Goal: Task Accomplishment & Management: Use online tool/utility

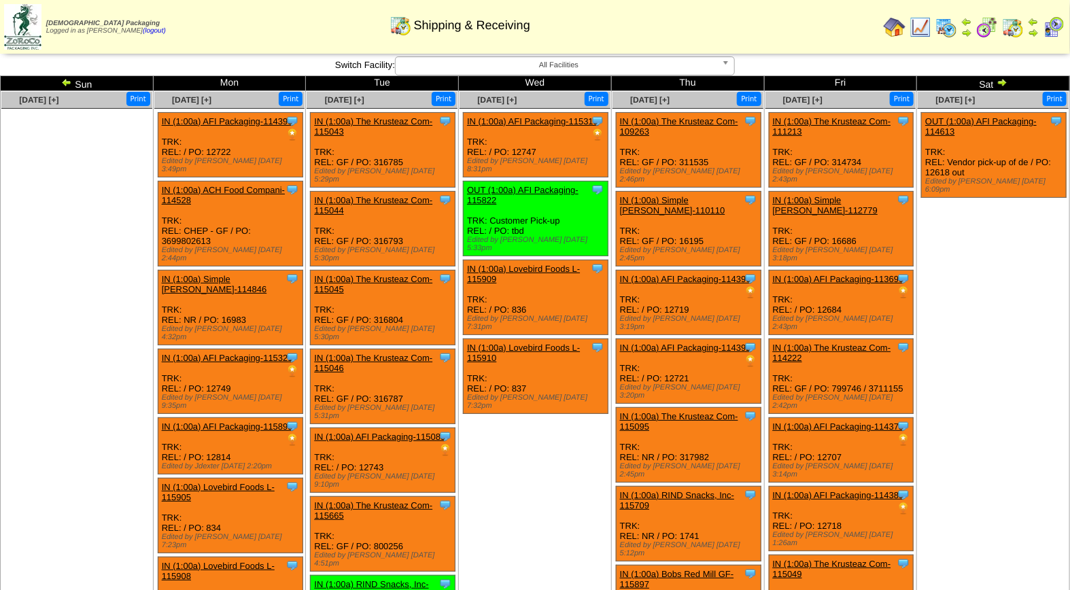
click at [1056, 22] on img at bounding box center [1054, 27] width 22 height 22
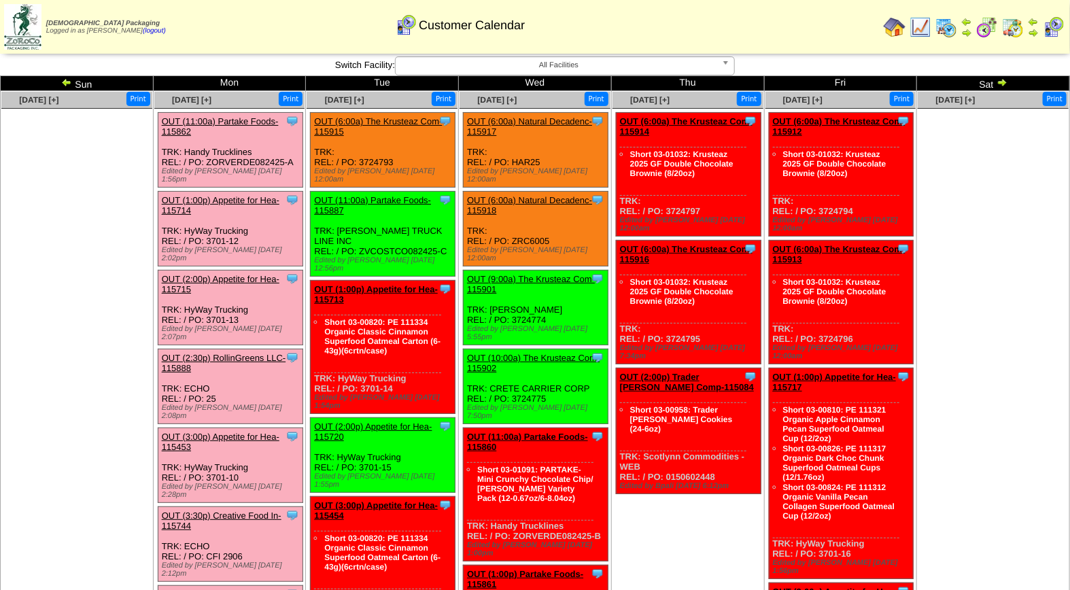
click at [226, 118] on link "OUT (11:00a) Partake Foods-115862" at bounding box center [220, 126] width 117 height 20
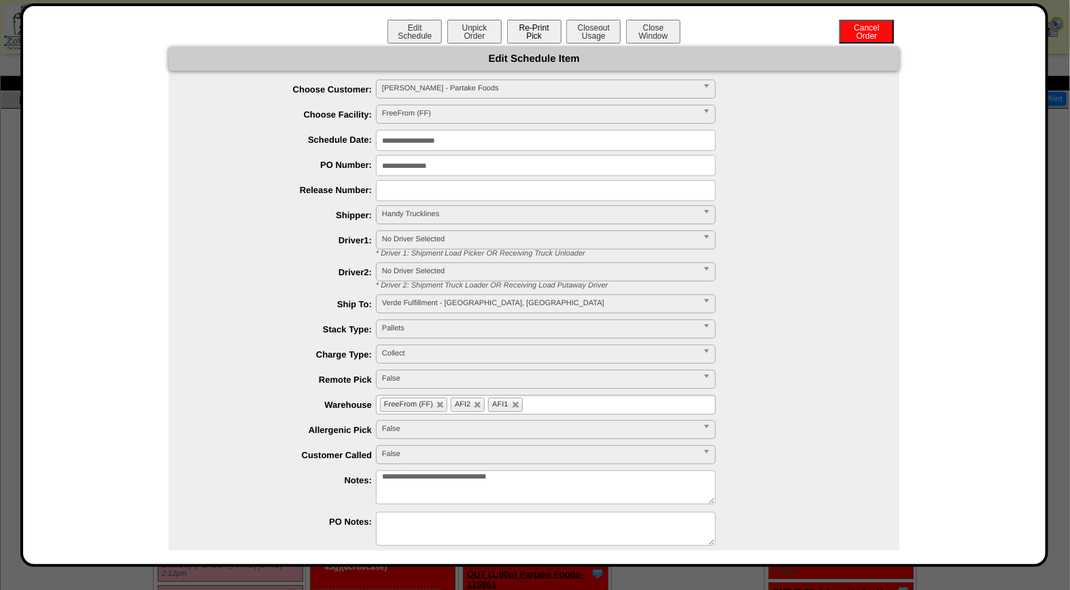
click at [534, 32] on button "Re-Print Pick" at bounding box center [534, 32] width 54 height 24
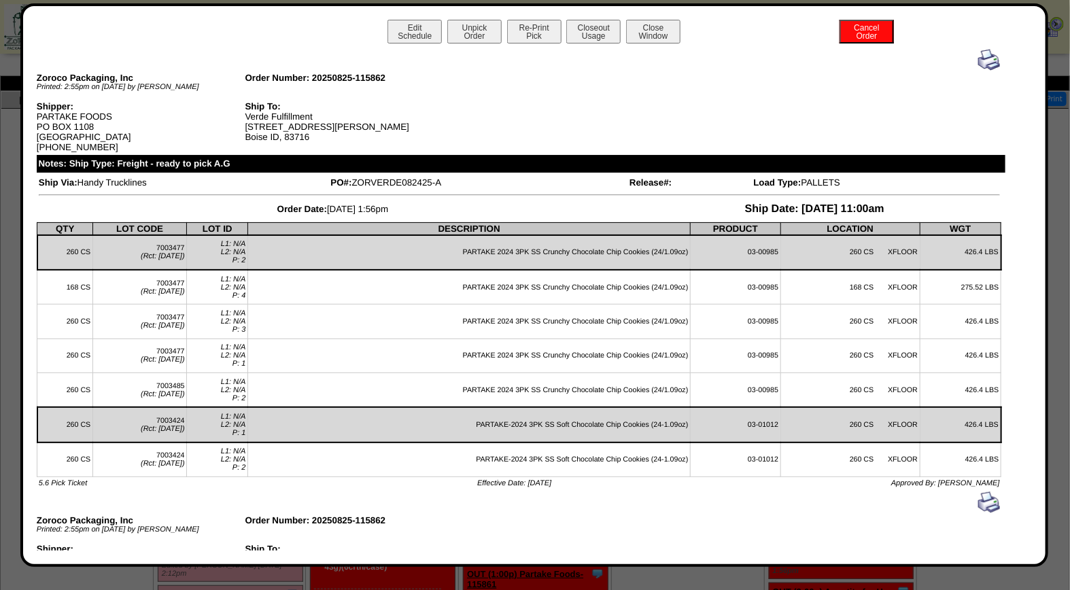
click at [978, 58] on img at bounding box center [989, 60] width 22 height 22
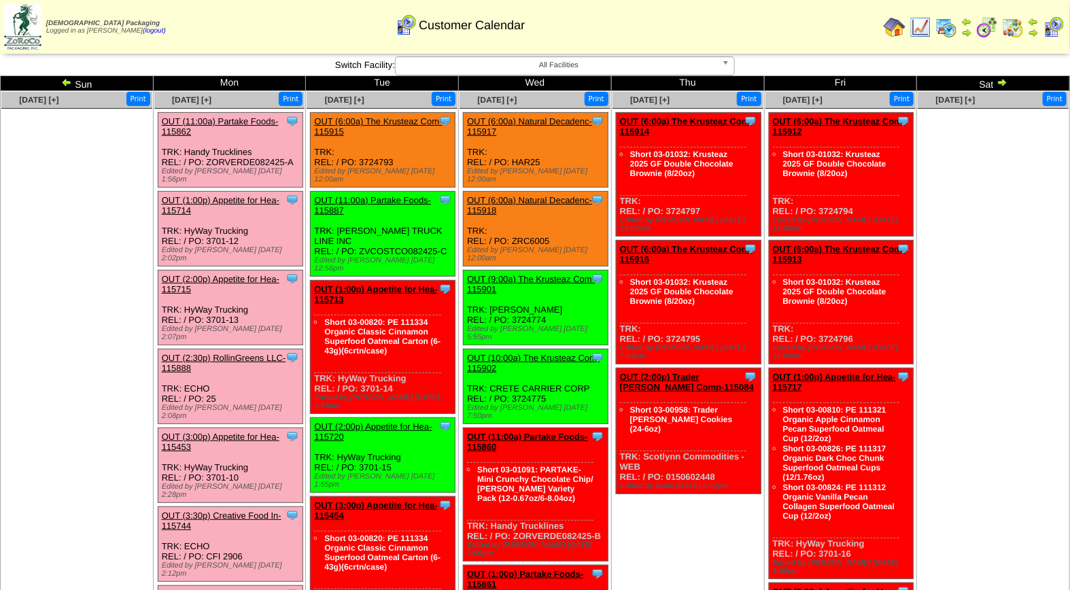
click at [222, 195] on link "OUT (1:00p) Appetite for Hea-115714" at bounding box center [221, 205] width 118 height 20
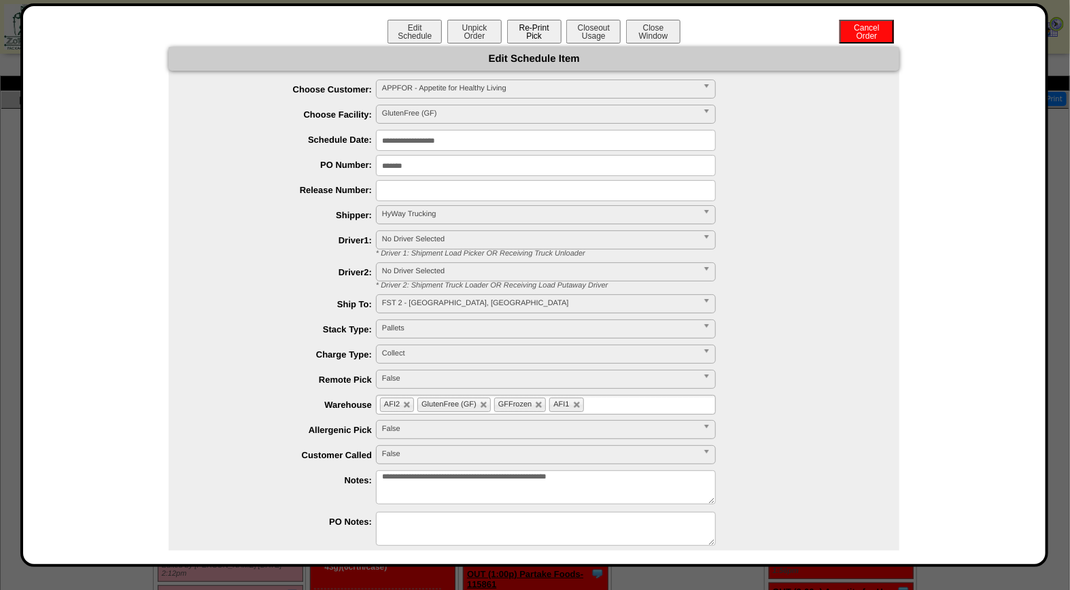
click at [536, 37] on button "Re-Print Pick" at bounding box center [534, 32] width 54 height 24
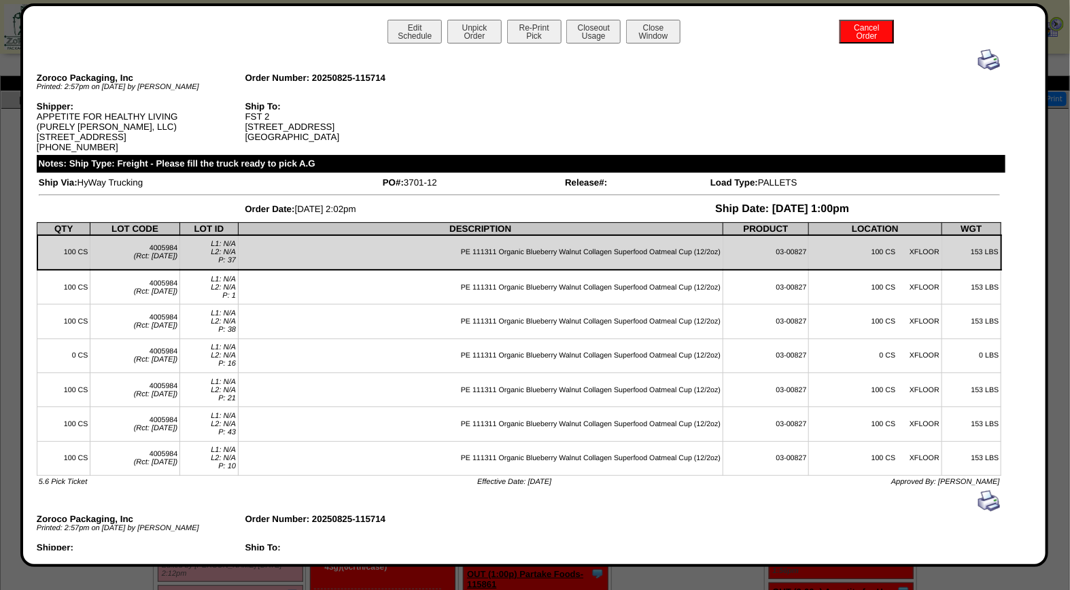
click at [981, 59] on img at bounding box center [989, 60] width 22 height 22
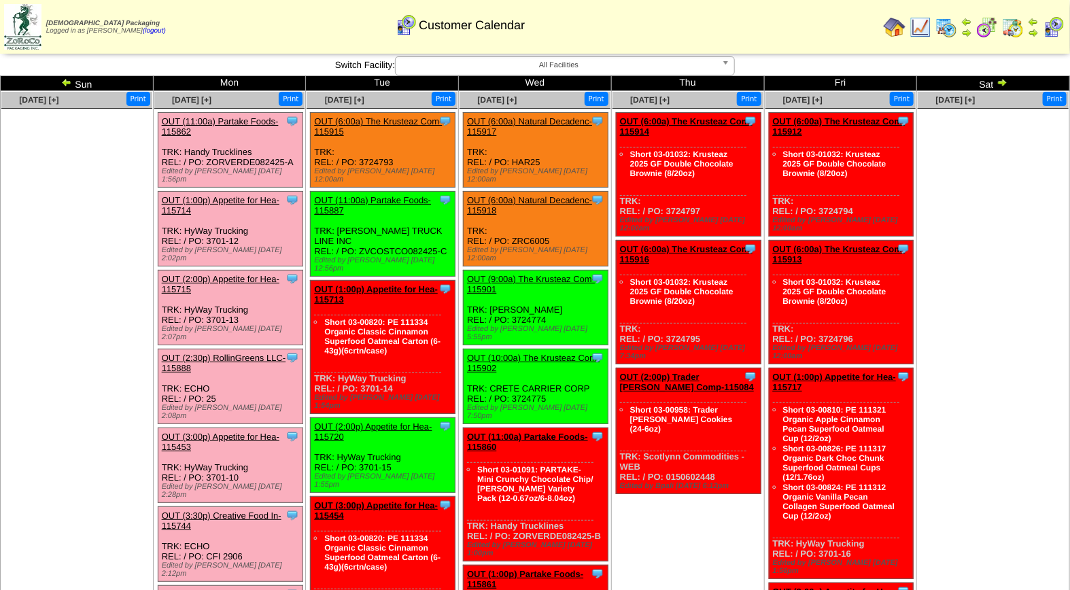
click at [235, 274] on link "OUT (2:00p) Appetite for Hea-115715" at bounding box center [221, 284] width 118 height 20
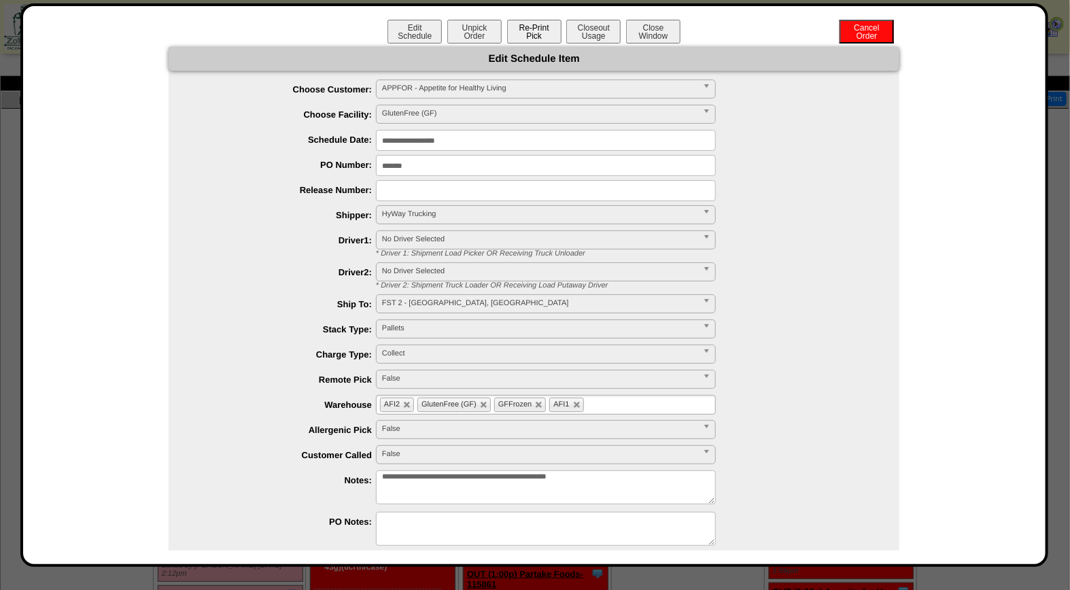
click at [533, 31] on button "Re-Print Pick" at bounding box center [534, 32] width 54 height 24
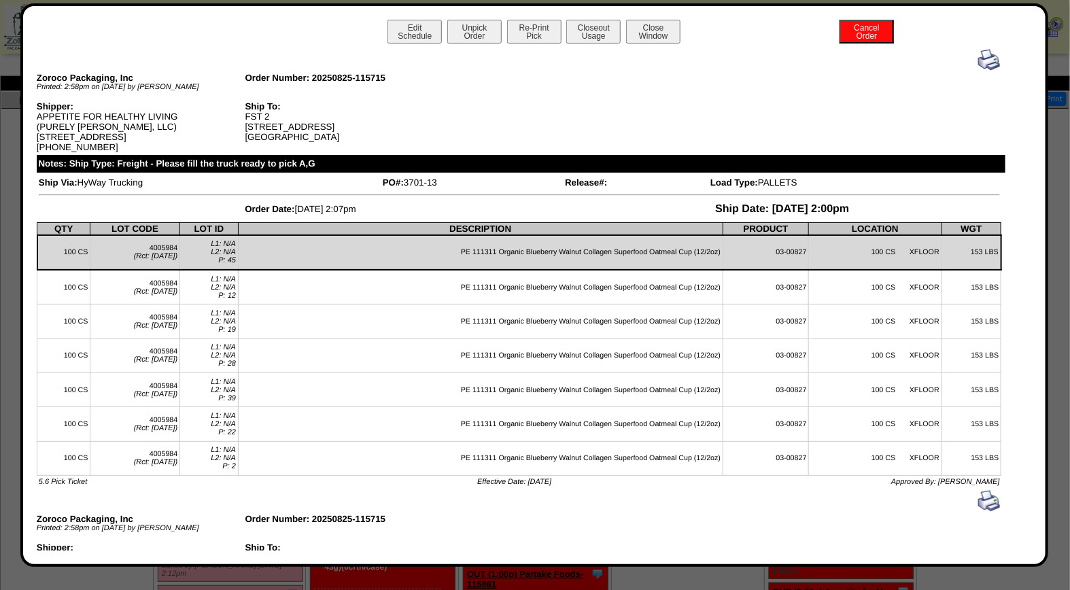
click at [978, 58] on img at bounding box center [989, 60] width 22 height 22
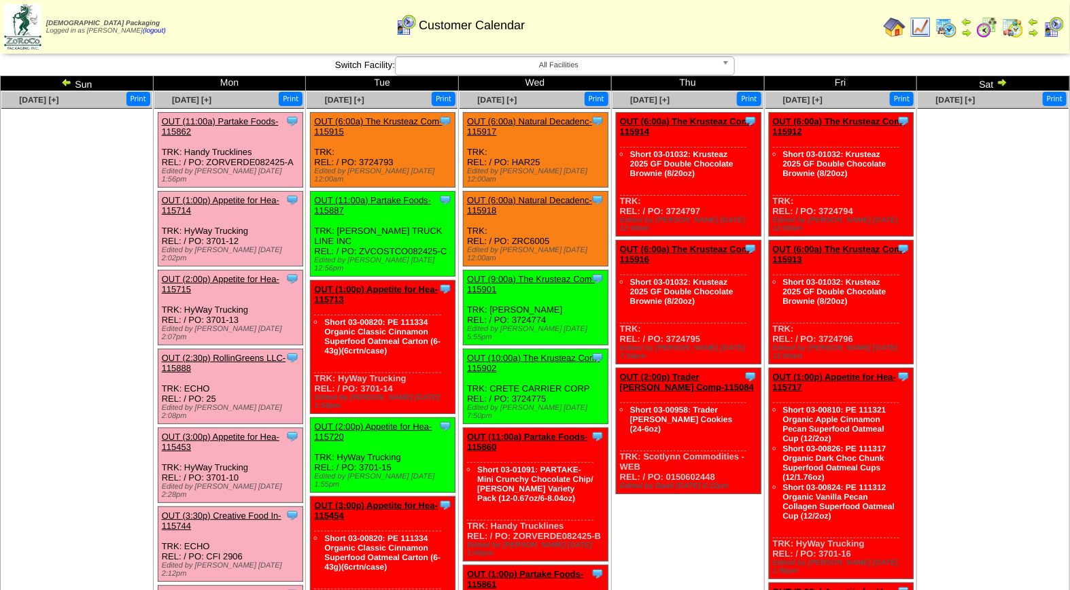
click at [216, 353] on link "OUT (2:30p) RollinGreens LLC-115888" at bounding box center [224, 363] width 124 height 20
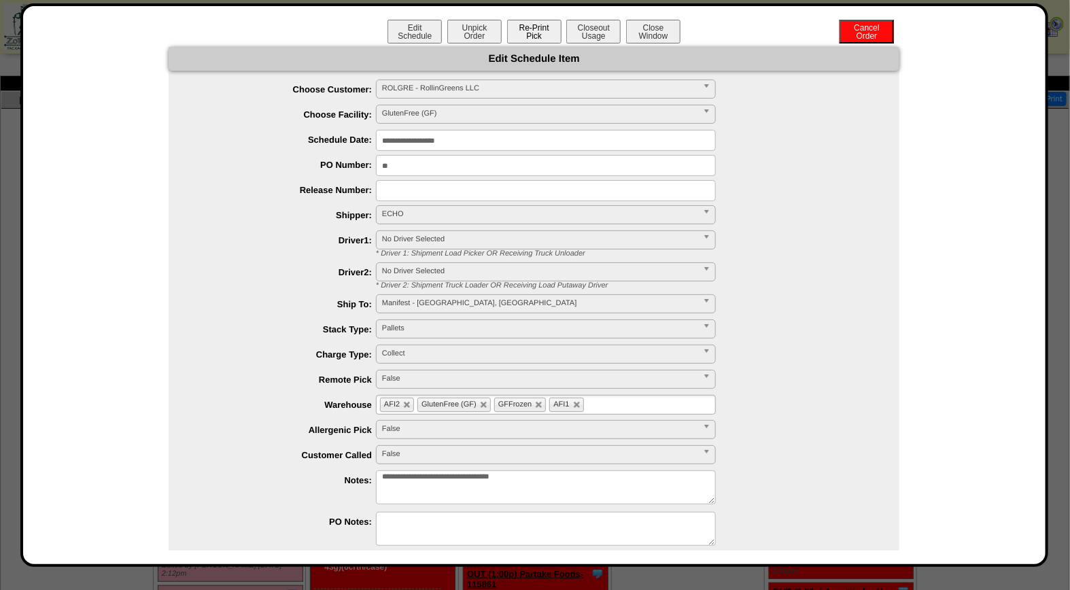
click at [524, 28] on button "Re-Print Pick" at bounding box center [534, 32] width 54 height 24
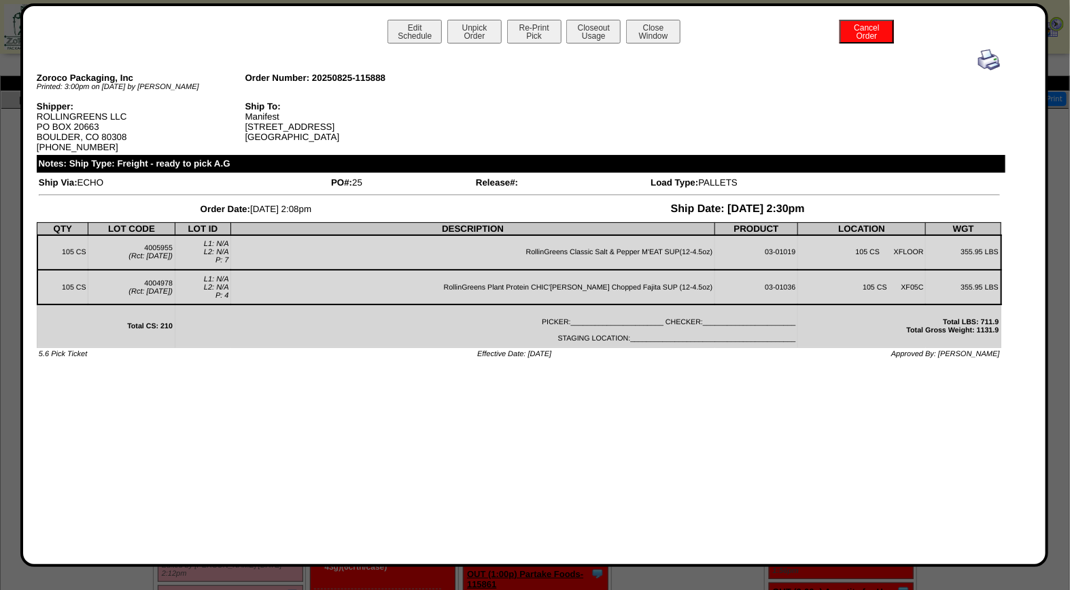
click at [991, 58] on img at bounding box center [989, 60] width 22 height 22
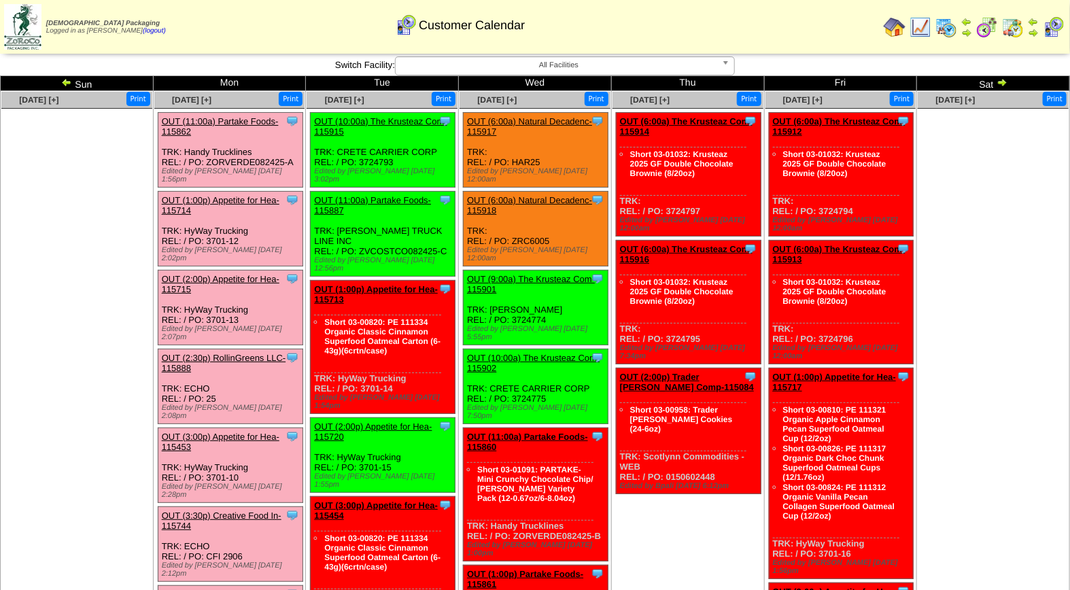
click at [228, 432] on link "OUT (3:00p) Appetite for Hea-115453" at bounding box center [221, 442] width 118 height 20
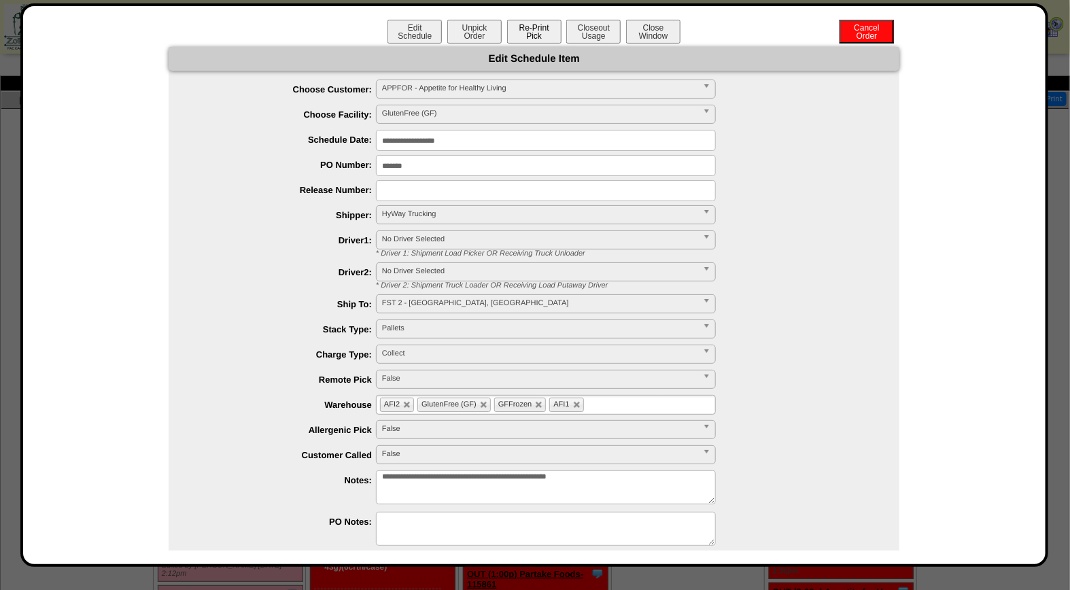
click at [533, 35] on button "Re-Print Pick" at bounding box center [534, 32] width 54 height 24
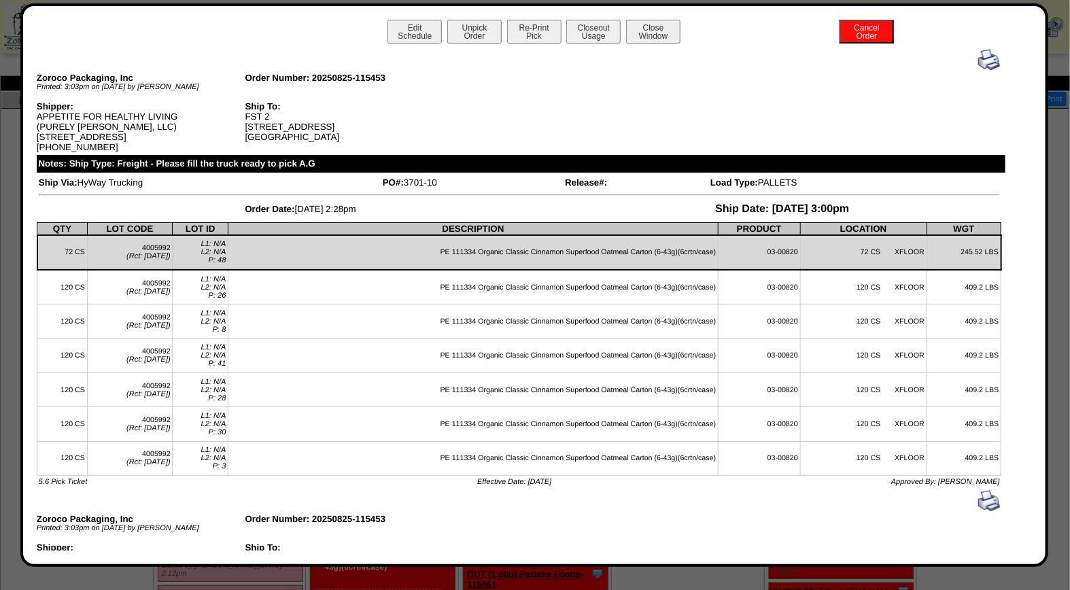
click at [978, 60] on img at bounding box center [989, 60] width 22 height 22
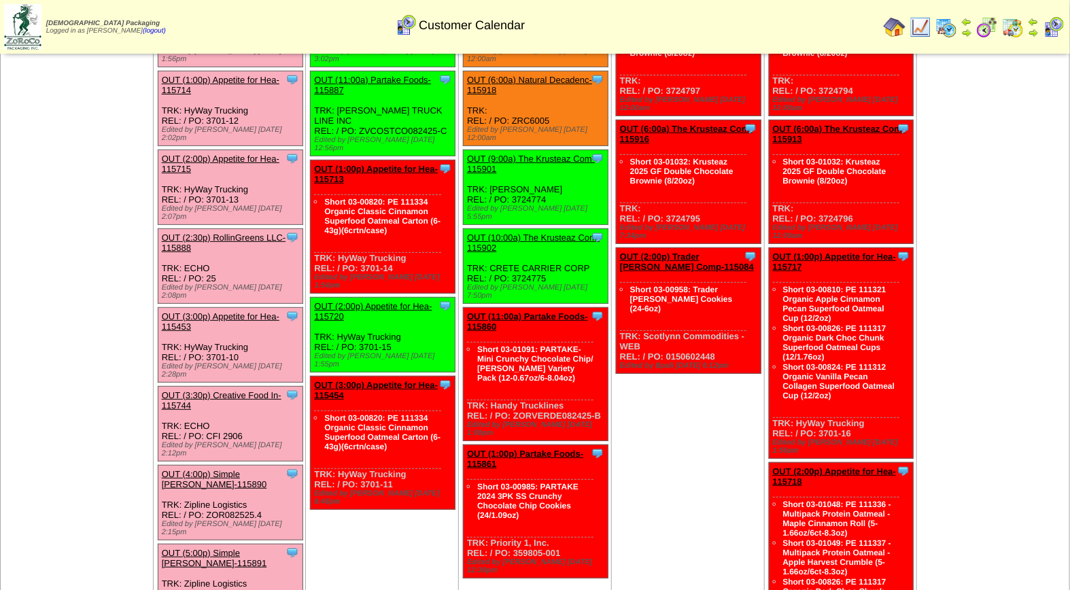
scroll to position [166, 0]
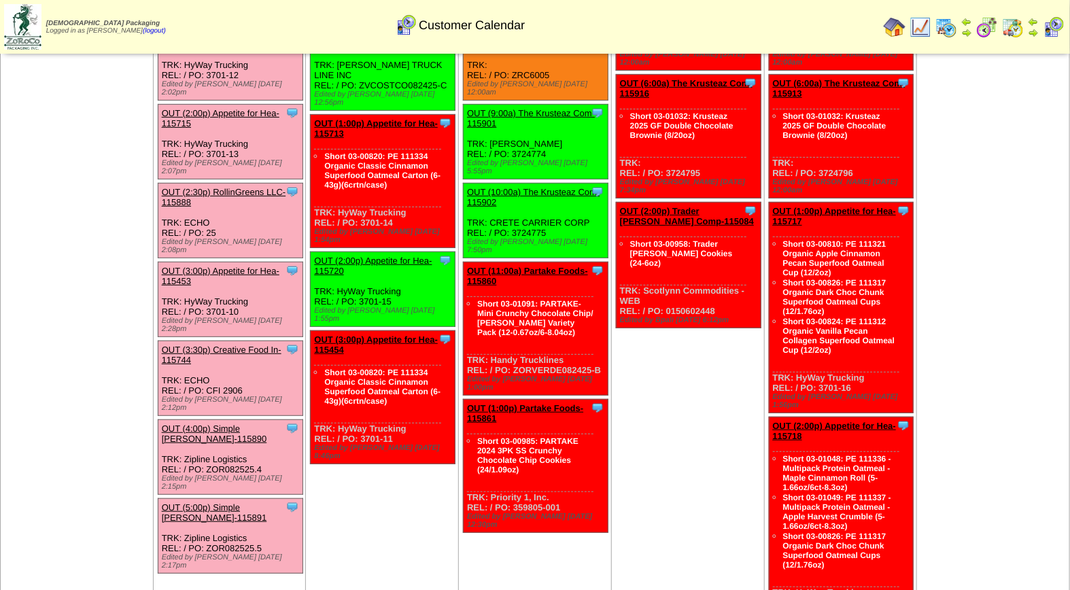
click at [243, 345] on link "OUT (3:30p) Creative Food In-115744" at bounding box center [222, 355] width 120 height 20
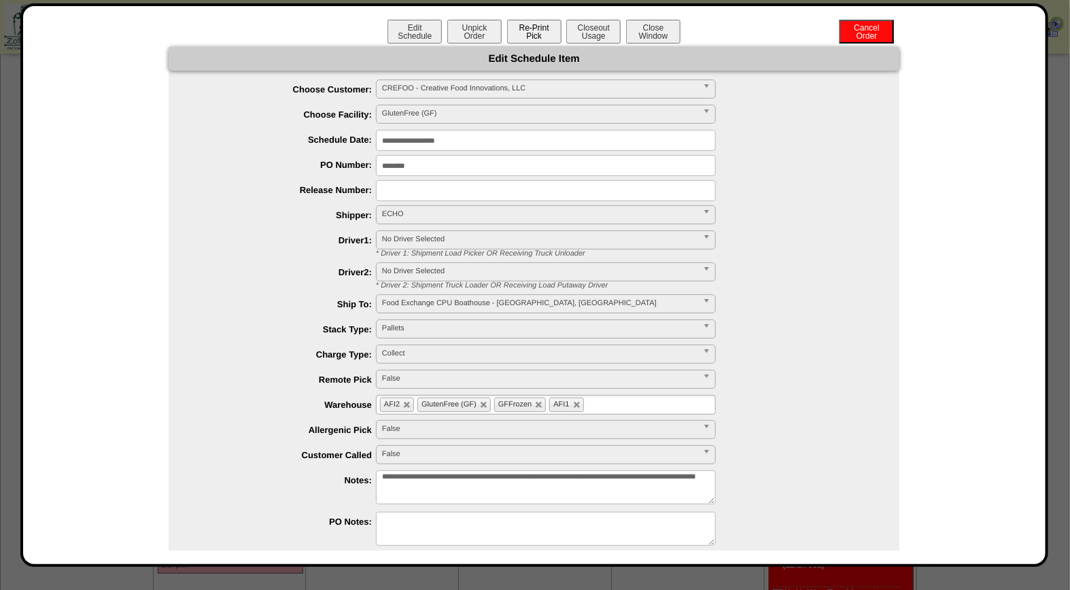
click at [537, 35] on button "Re-Print Pick" at bounding box center [534, 32] width 54 height 24
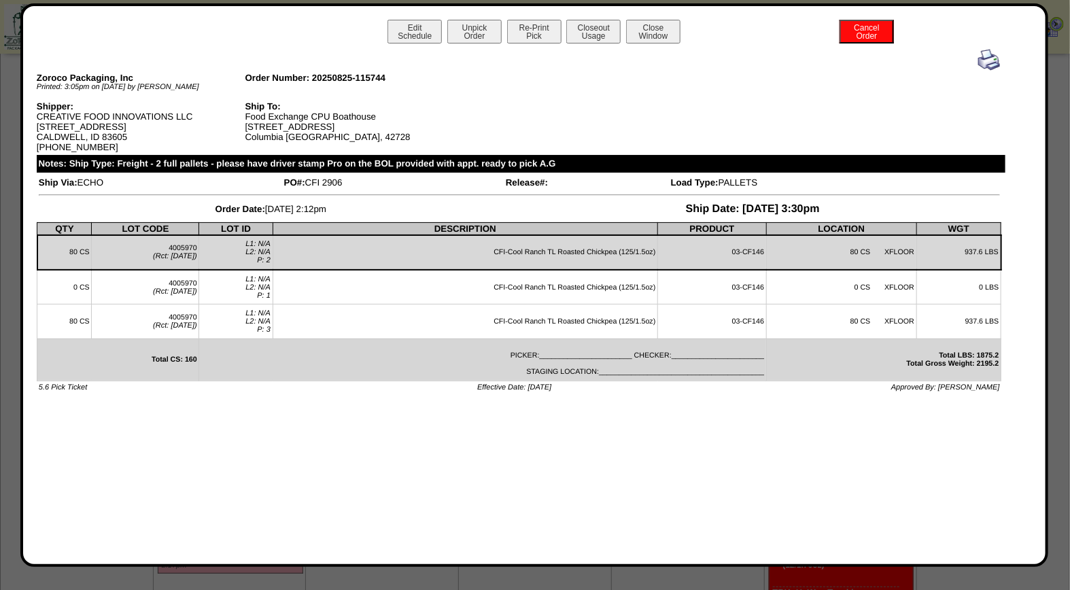
click at [988, 63] on img at bounding box center [989, 60] width 22 height 22
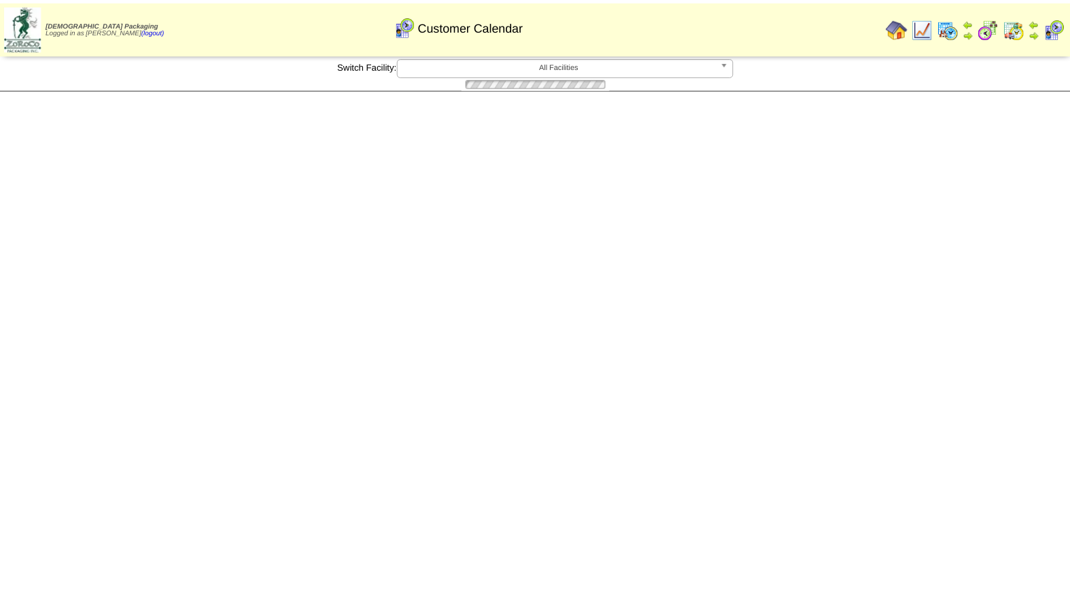
scroll to position [166, 0]
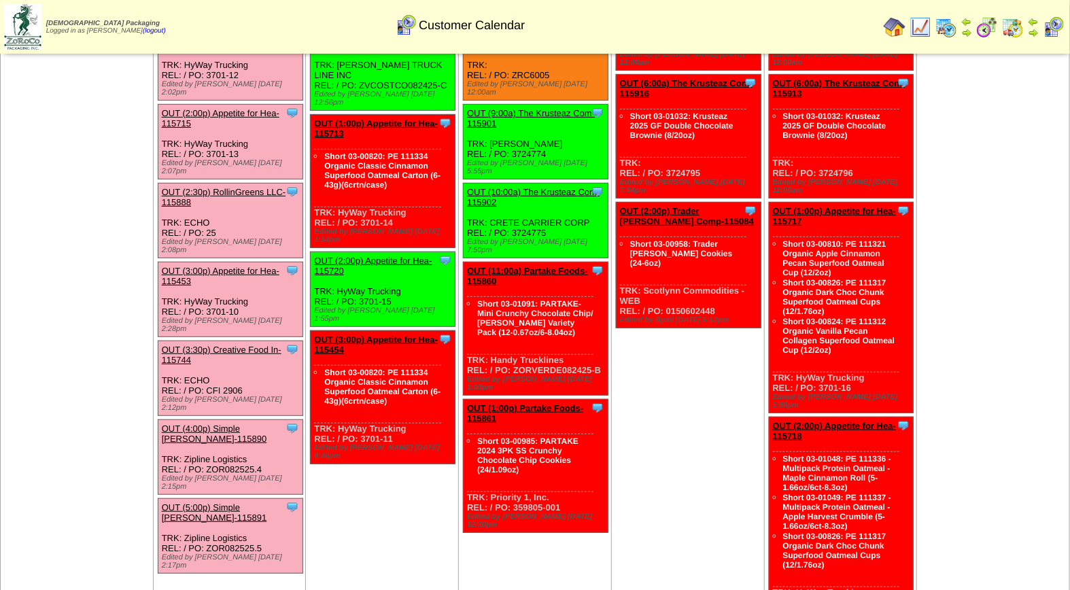
click at [235, 424] on link "OUT (4:00p) Simple [PERSON_NAME]-115890" at bounding box center [214, 434] width 105 height 20
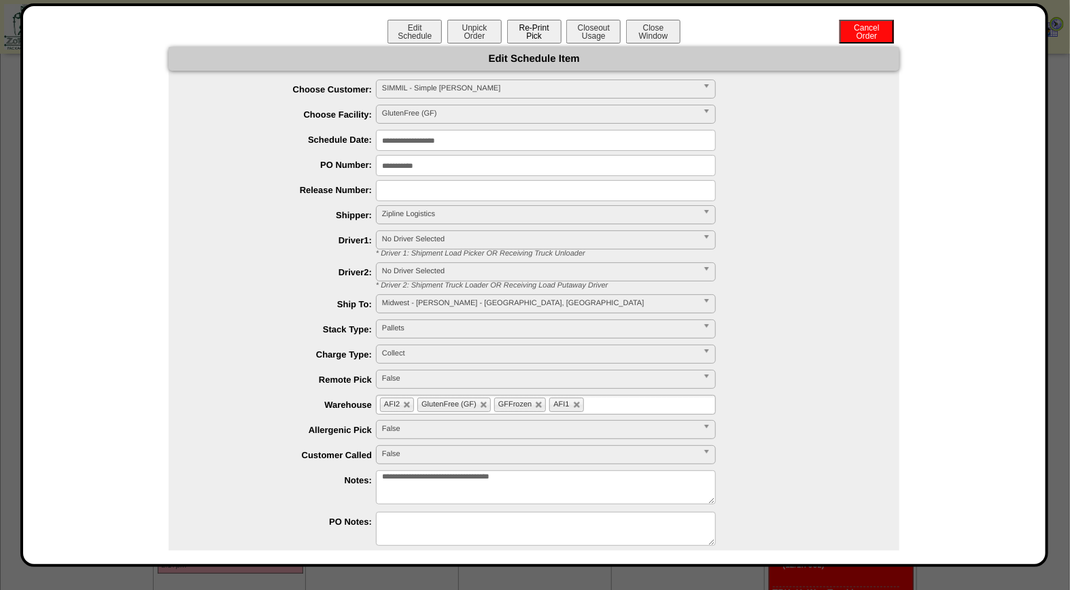
click at [540, 31] on button "Re-Print Pick" at bounding box center [534, 32] width 54 height 24
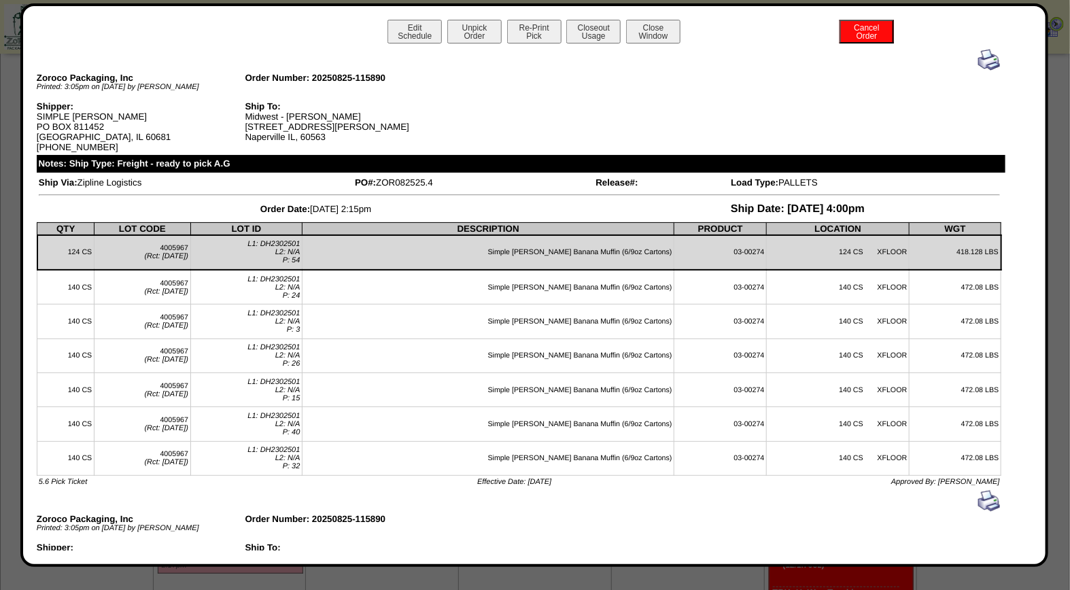
click at [982, 55] on img at bounding box center [989, 60] width 22 height 22
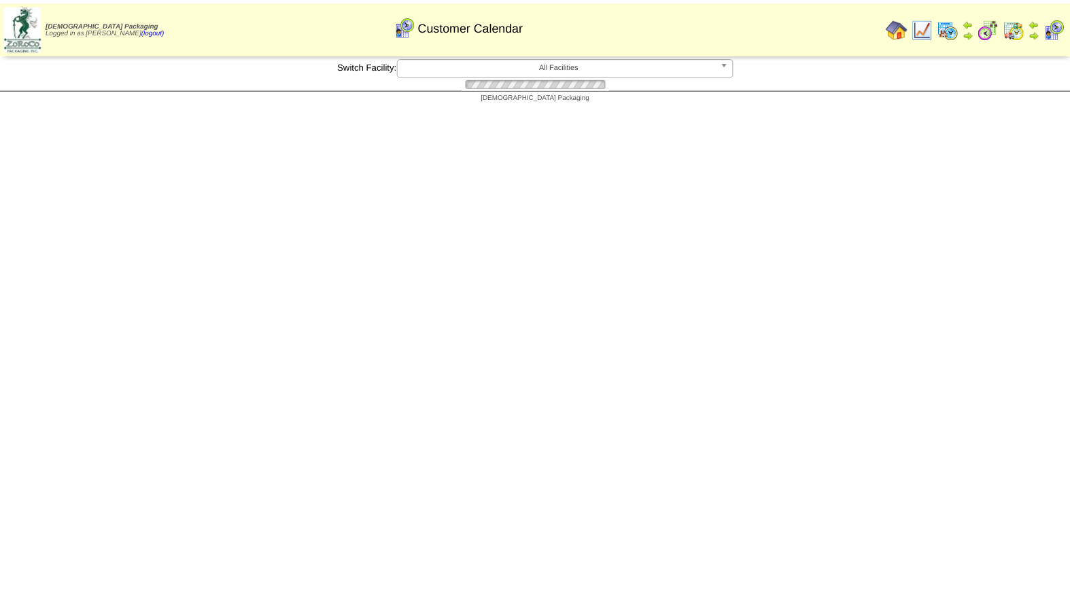
scroll to position [166, 0]
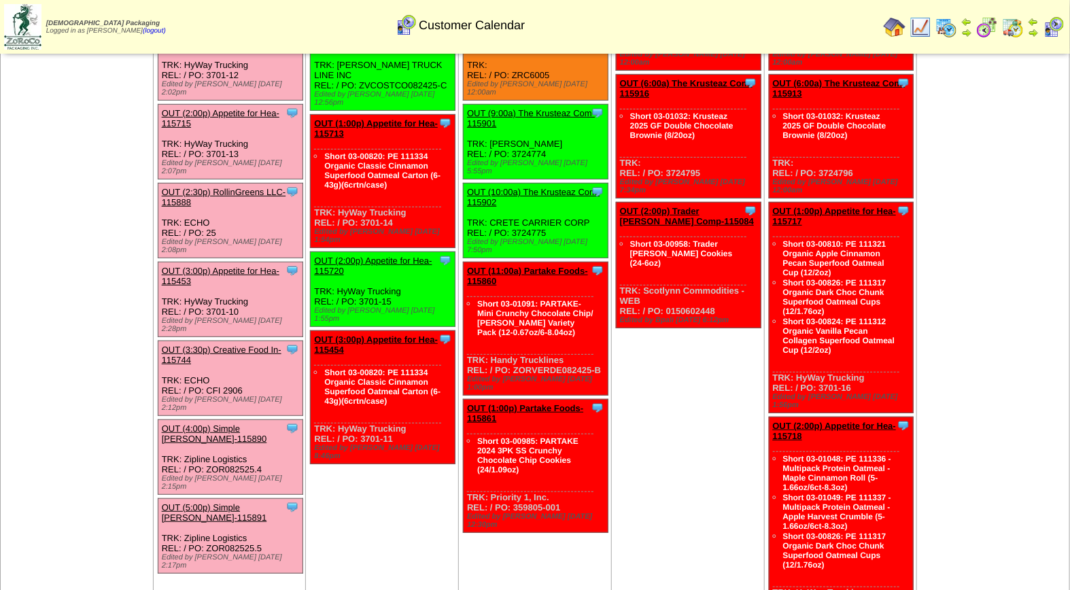
click at [236, 502] on link "OUT (5:00p) Simple [PERSON_NAME]-115891" at bounding box center [214, 512] width 105 height 20
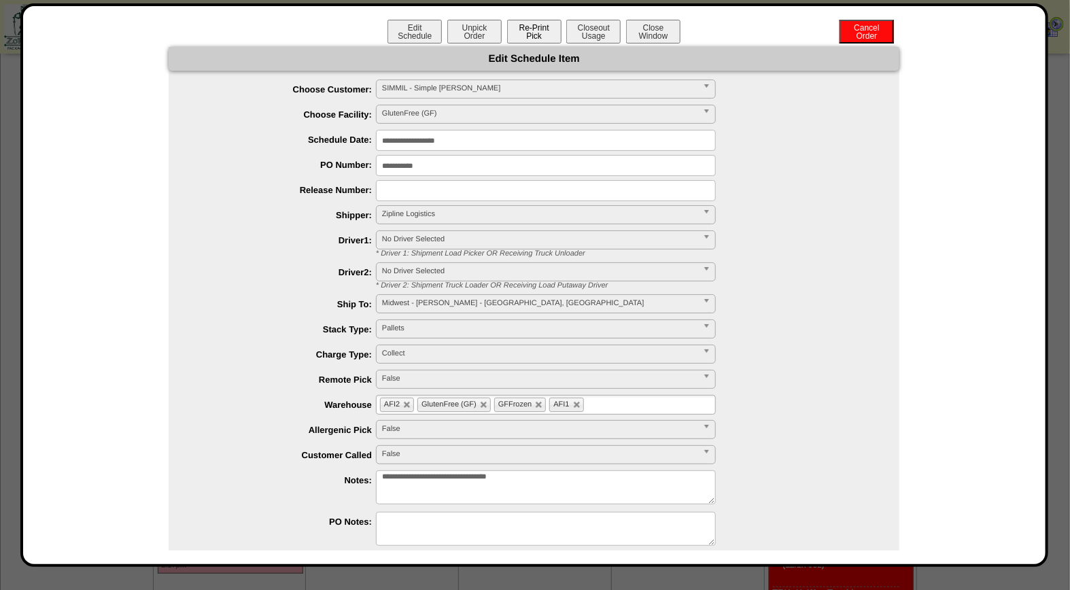
click at [538, 34] on button "Re-Print Pick" at bounding box center [534, 32] width 54 height 24
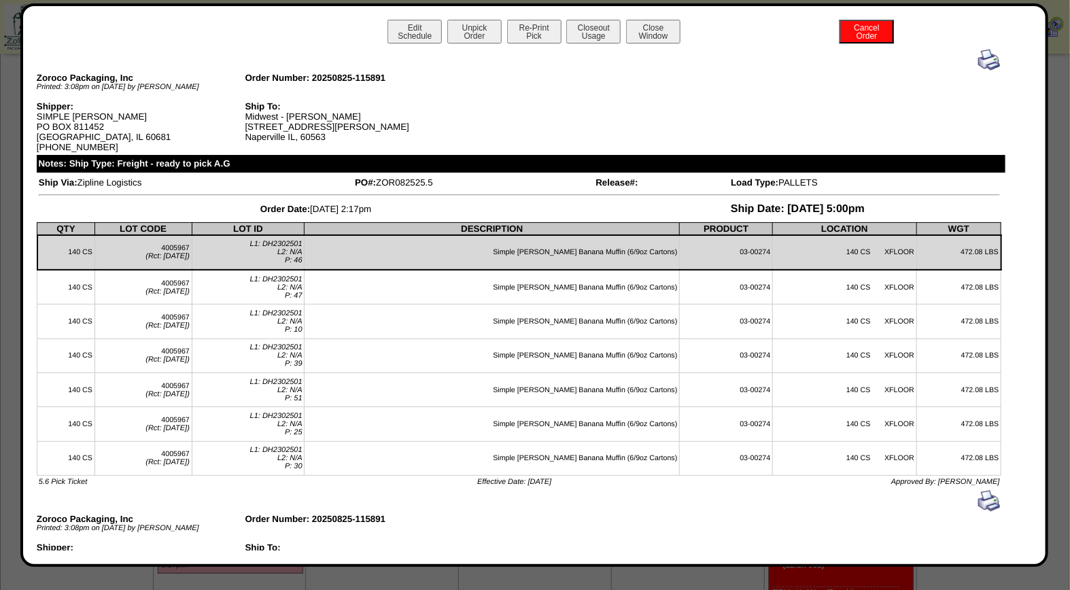
click at [978, 57] on img at bounding box center [989, 60] width 22 height 22
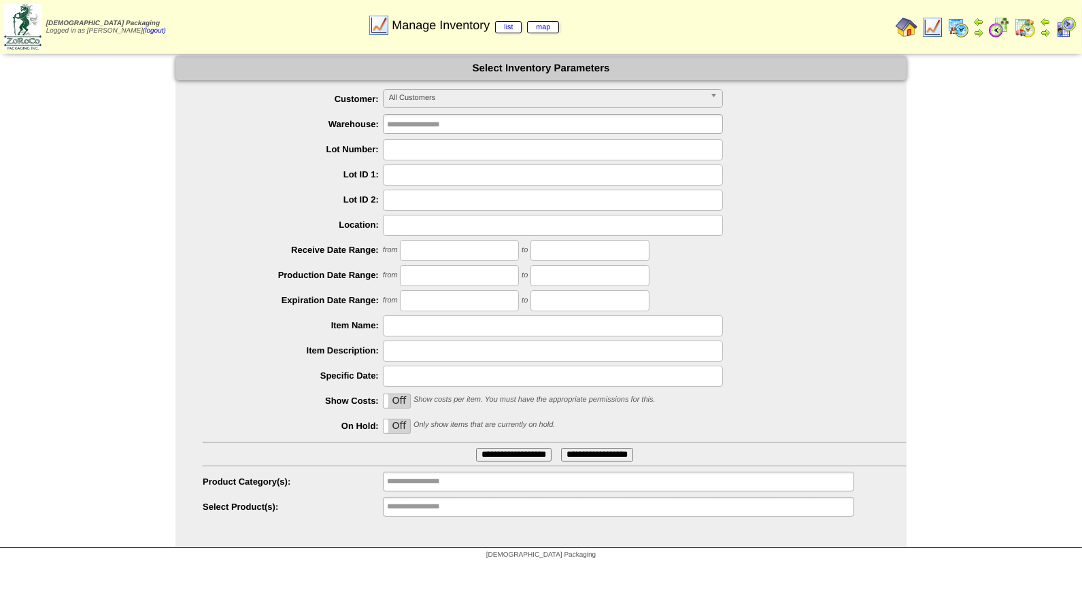
click at [408, 148] on input "text" at bounding box center [553, 149] width 340 height 21
type input "*******"
click at [476, 448] on input "**********" at bounding box center [513, 455] width 75 height 14
